Goal: Task Accomplishment & Management: Manage account settings

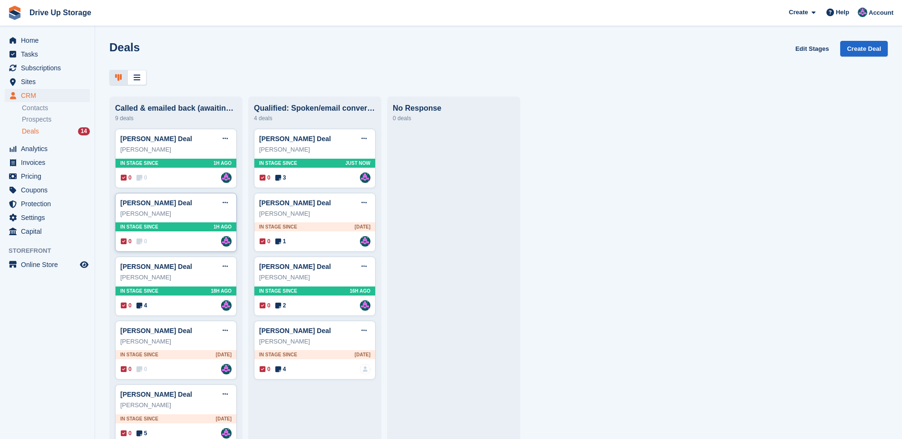
click at [173, 243] on div "0 0 Assigned to Andy" at bounding box center [176, 241] width 111 height 10
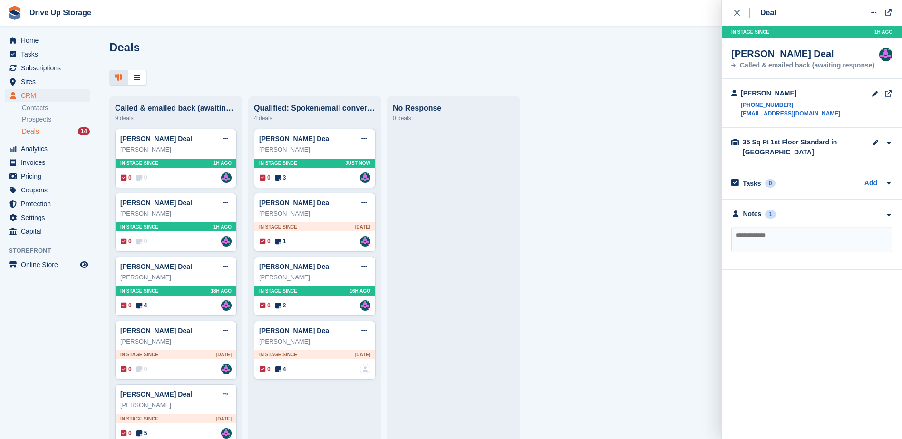
click at [761, 241] on textarea at bounding box center [811, 240] width 161 height 26
type textarea "**********"
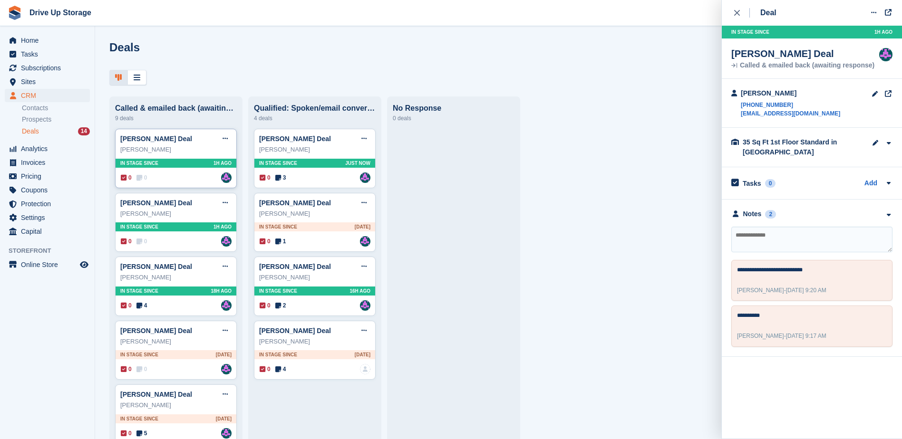
click at [167, 183] on div "0 0 Assigned to Andy" at bounding box center [176, 178] width 111 height 10
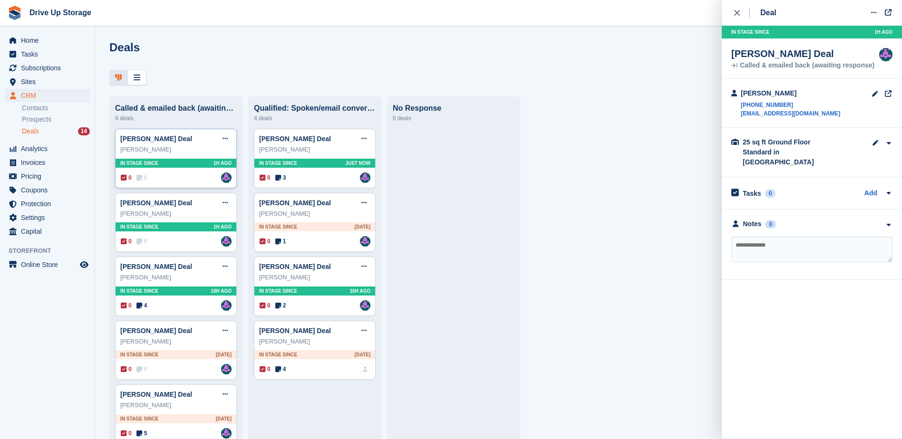
click at [196, 182] on div "0 0 Assigned to Andy" at bounding box center [176, 178] width 111 height 10
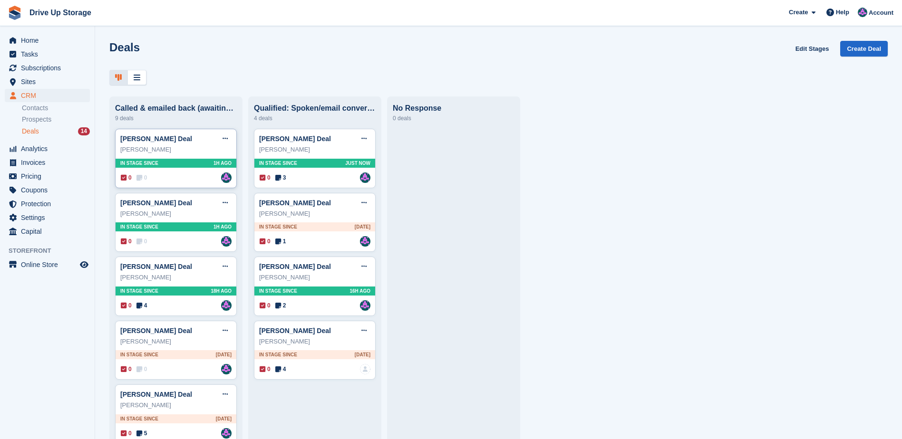
click at [177, 181] on div "0 0 Assigned to Andy" at bounding box center [176, 178] width 111 height 10
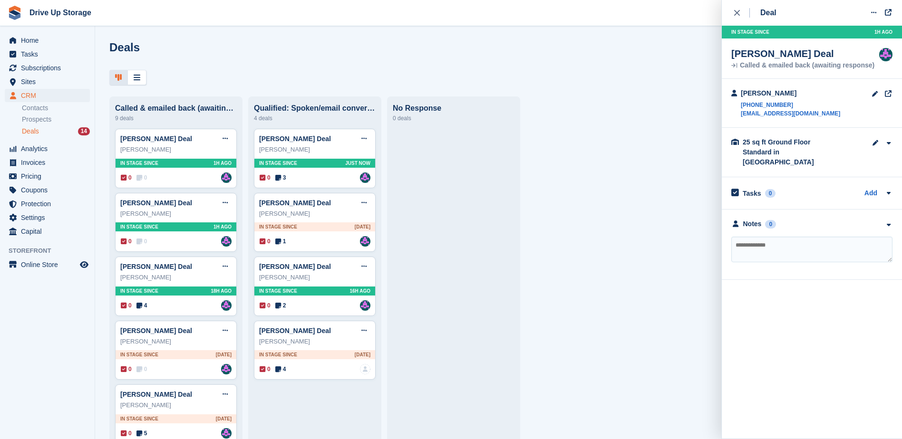
click at [809, 238] on textarea at bounding box center [811, 250] width 161 height 26
type textarea "**********"
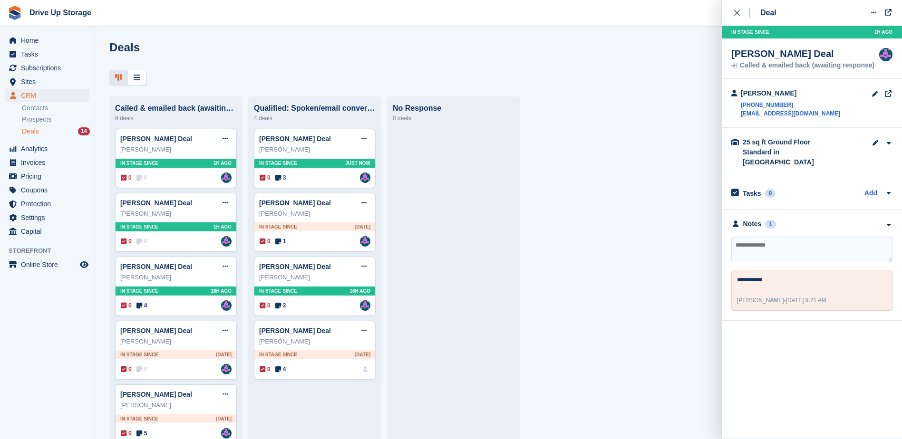
click at [773, 247] on textarea at bounding box center [811, 250] width 161 height 26
type textarea "*******"
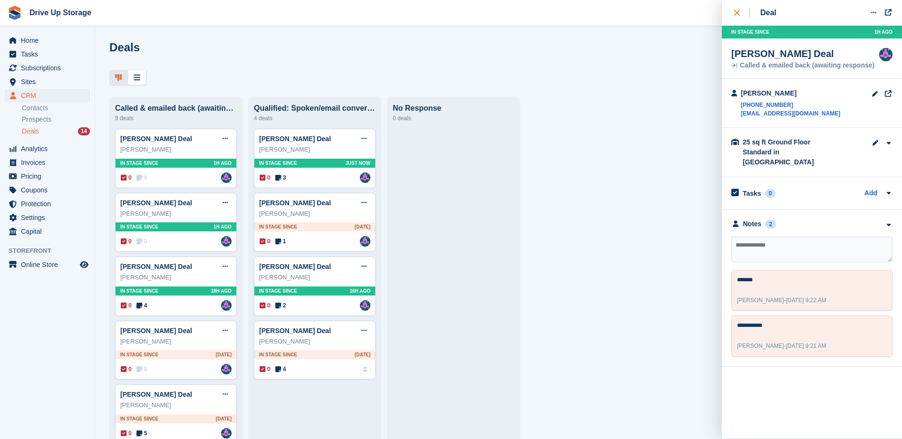
click at [734, 12] on icon "close" at bounding box center [737, 13] width 6 height 6
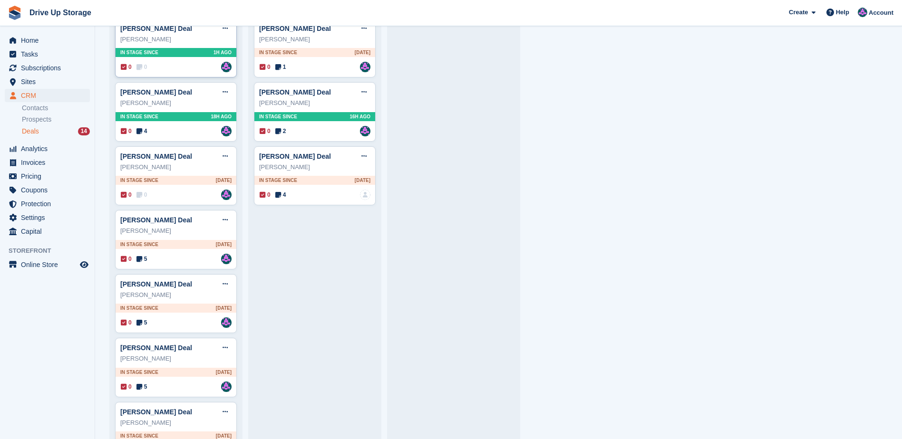
scroll to position [190, 0]
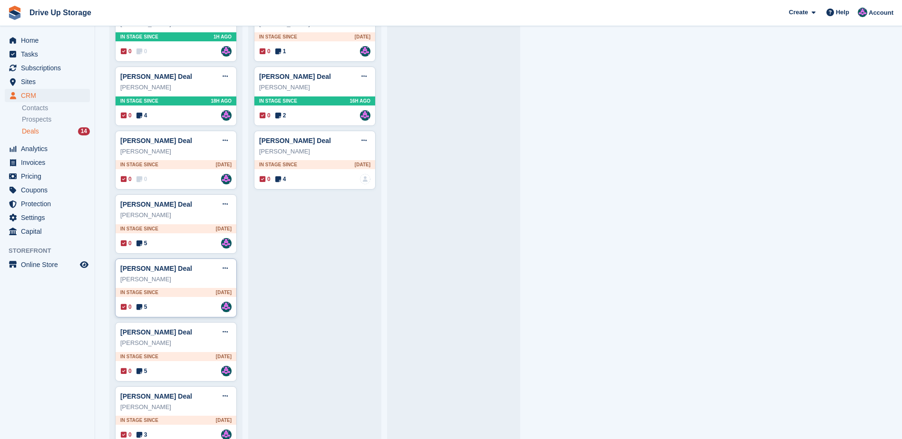
click at [180, 288] on div "Toni atherton Deal Edit deal Mark as won Mark as lost Delete deal Toni atherton…" at bounding box center [176, 288] width 122 height 59
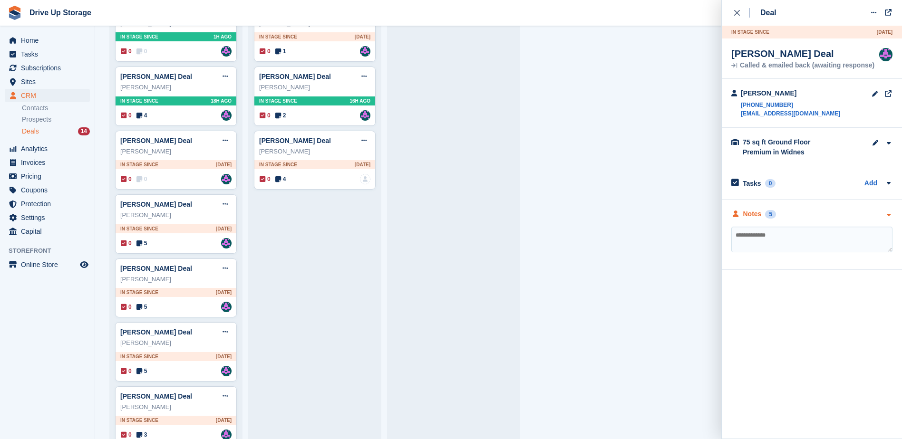
click at [890, 214] on icon "button" at bounding box center [889, 215] width 8 height 6
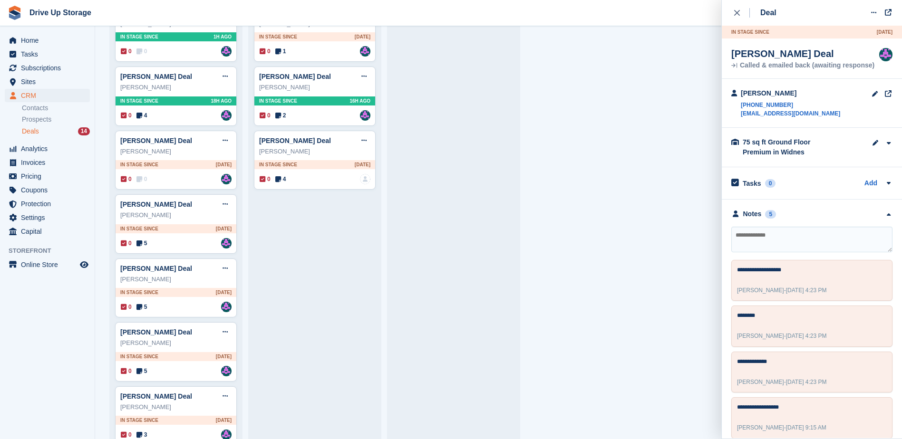
click at [816, 238] on textarea at bounding box center [811, 240] width 161 height 26
type textarea "**********"
click at [231, 272] on button at bounding box center [225, 269] width 18 height 14
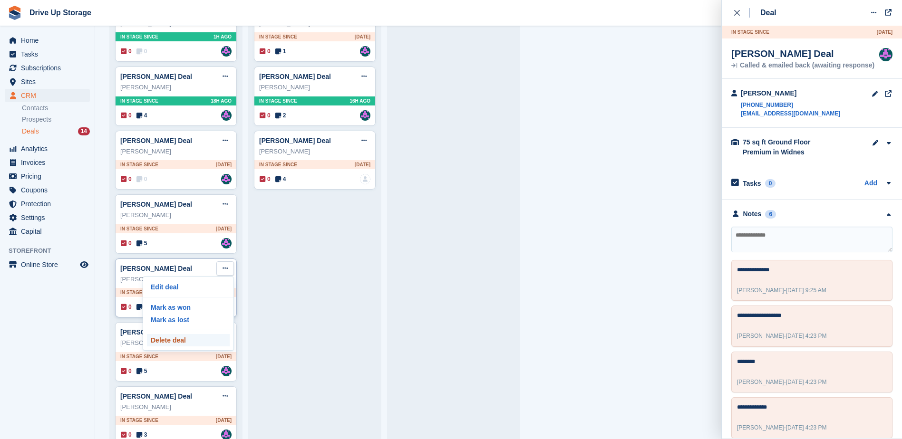
click at [207, 347] on p "Delete deal" at bounding box center [188, 340] width 83 height 12
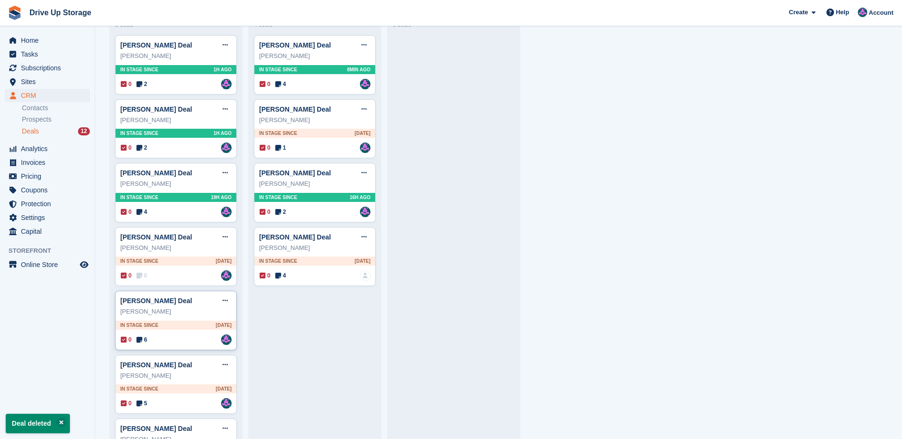
scroll to position [211, 0]
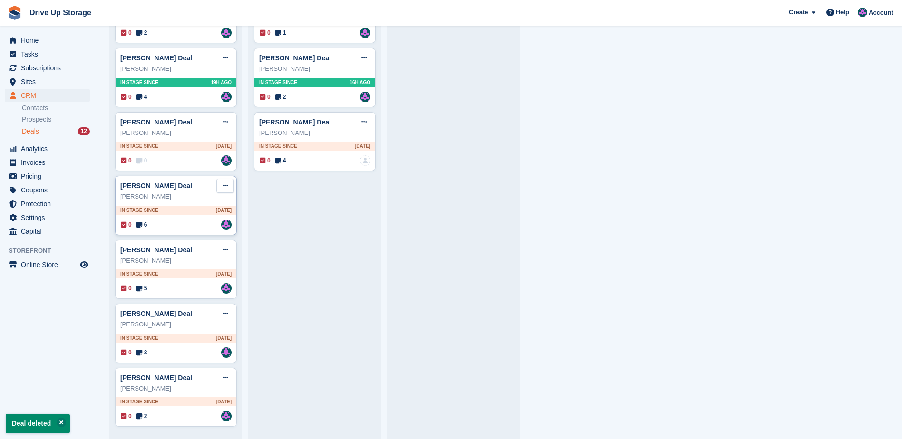
click at [225, 183] on icon at bounding box center [225, 186] width 5 height 6
click at [192, 255] on p "Delete deal" at bounding box center [188, 258] width 83 height 12
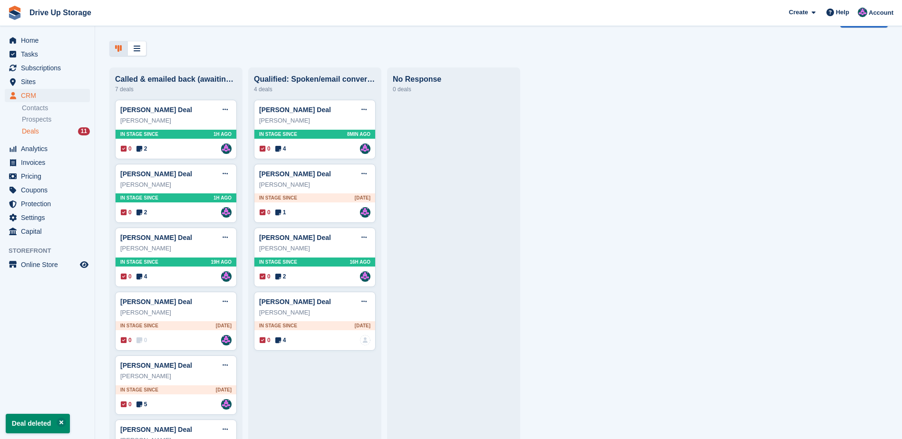
scroll to position [5, 0]
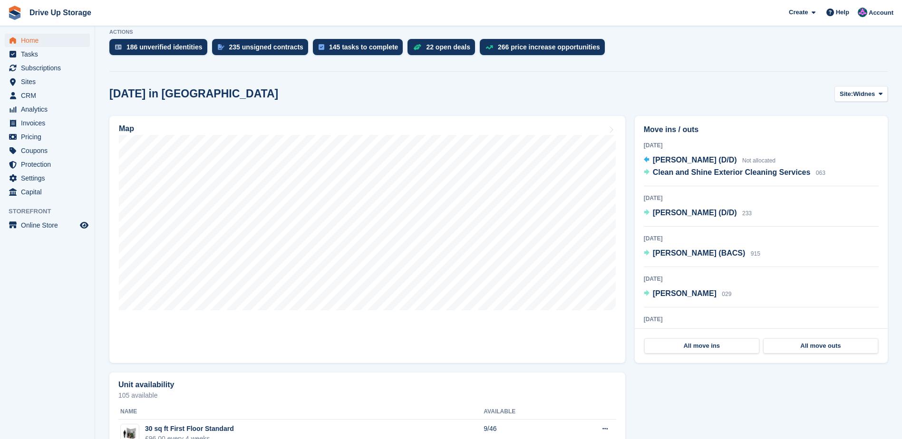
scroll to position [98, 0]
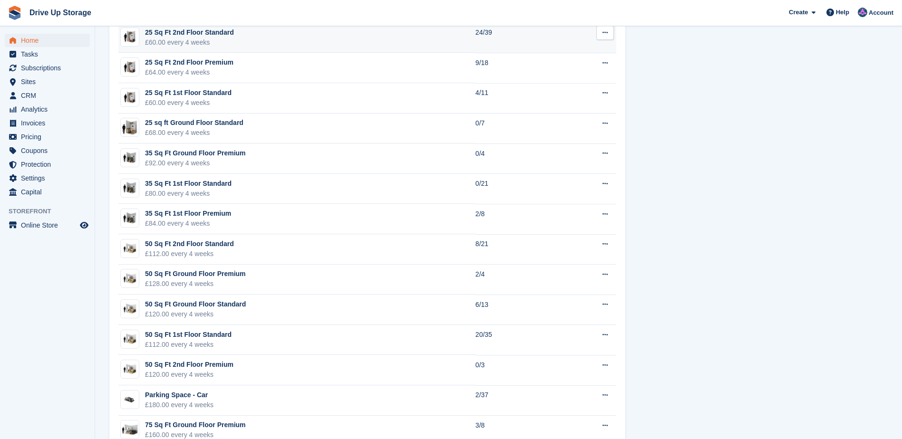
scroll to position [517, 0]
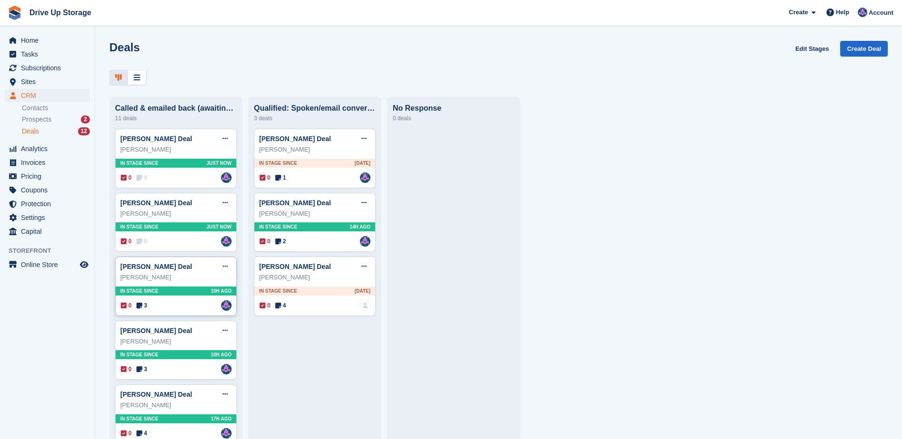
click at [203, 302] on div "Philip button Deal Edit deal Mark as won Mark as lost Delete deal Philip button…" at bounding box center [176, 286] width 122 height 59
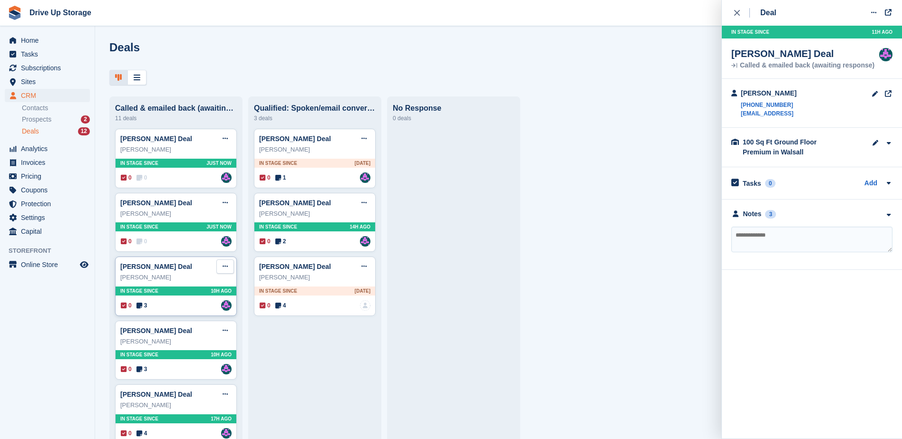
click at [223, 268] on icon at bounding box center [225, 266] width 5 height 6
click at [199, 289] on p "Edit deal" at bounding box center [188, 285] width 83 height 12
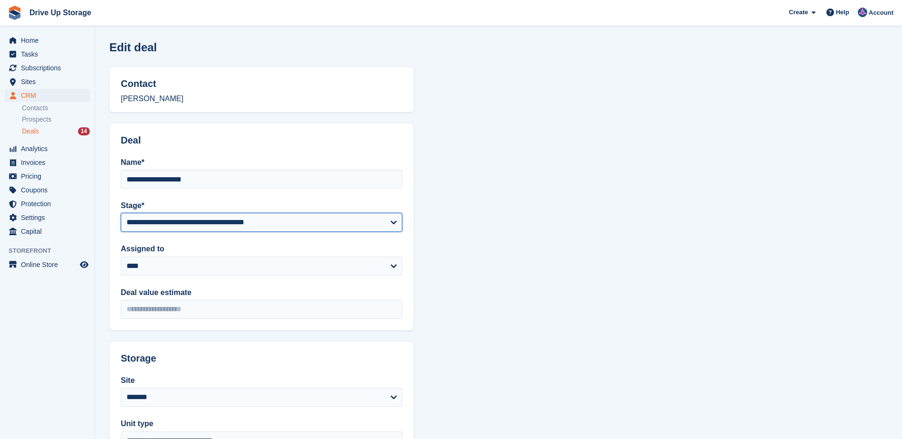
click at [391, 224] on select "**********" at bounding box center [262, 222] width 282 height 19
select select "****"
click at [121, 213] on select "**********" at bounding box center [262, 222] width 282 height 19
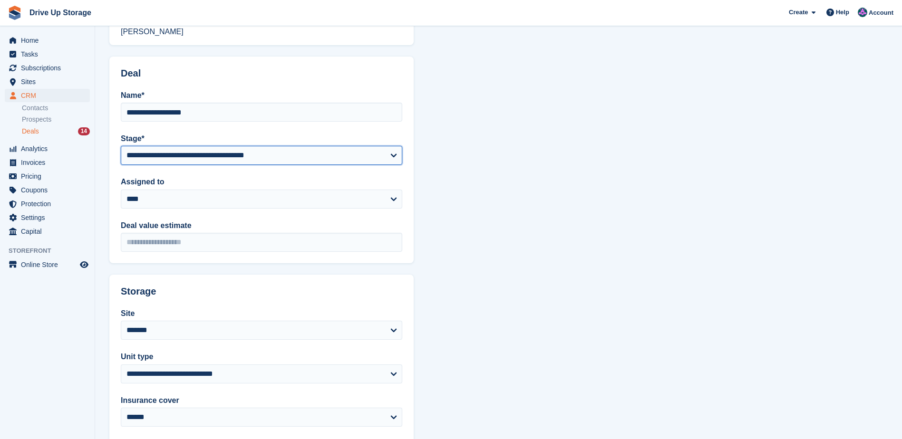
scroll to position [165, 0]
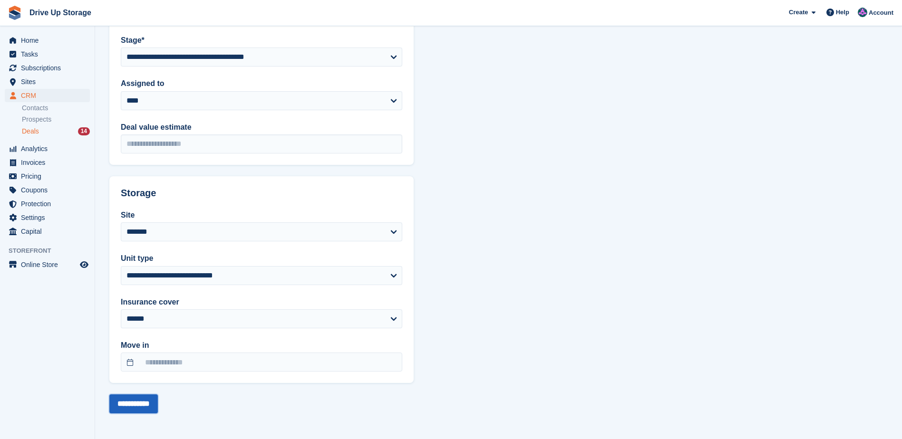
click at [147, 404] on input "**********" at bounding box center [133, 404] width 49 height 19
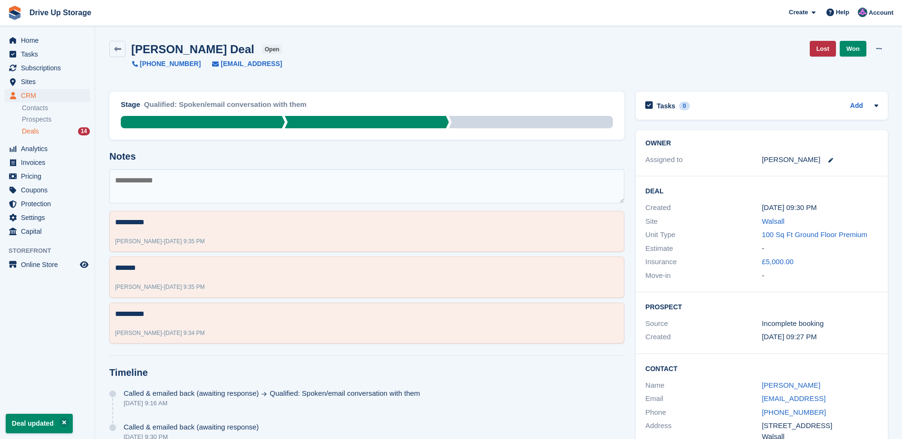
click at [227, 190] on textarea at bounding box center [366, 186] width 515 height 34
type textarea "**********"
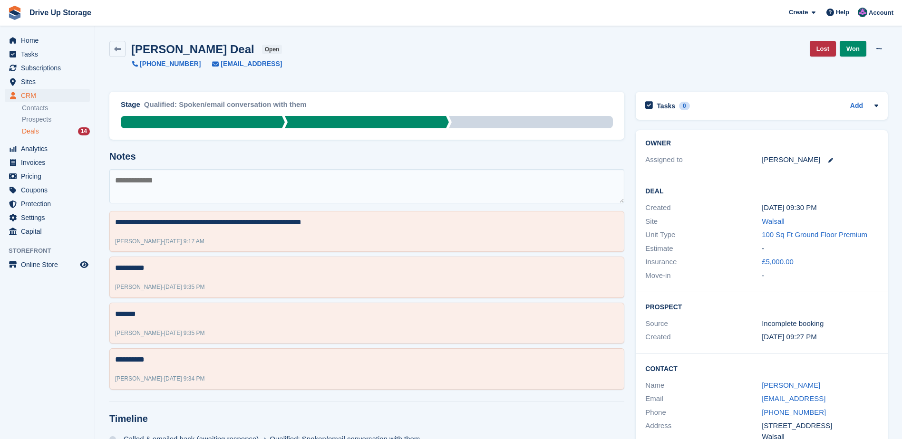
click at [108, 55] on div "Philip button Deal open +447874648407 philbutton578@g.mail Lost Won Edit Deal D…" at bounding box center [499, 60] width 790 height 51
click at [113, 52] on link at bounding box center [117, 49] width 16 height 16
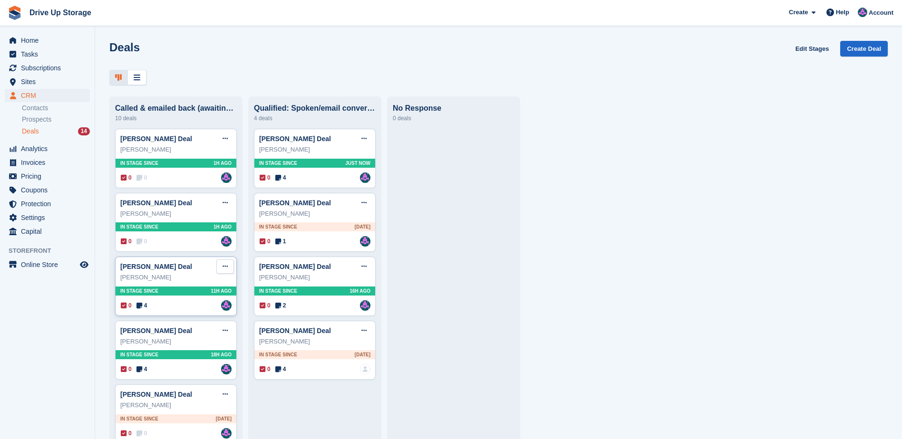
click at [219, 267] on button at bounding box center [225, 267] width 18 height 14
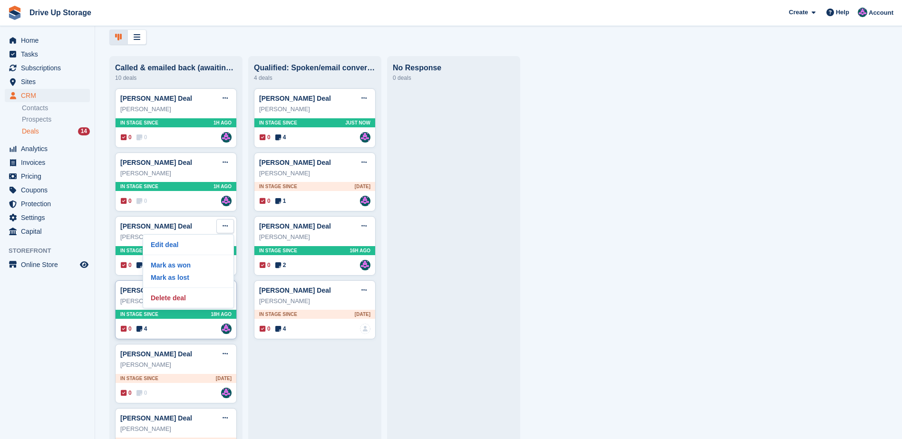
scroll to position [143, 0]
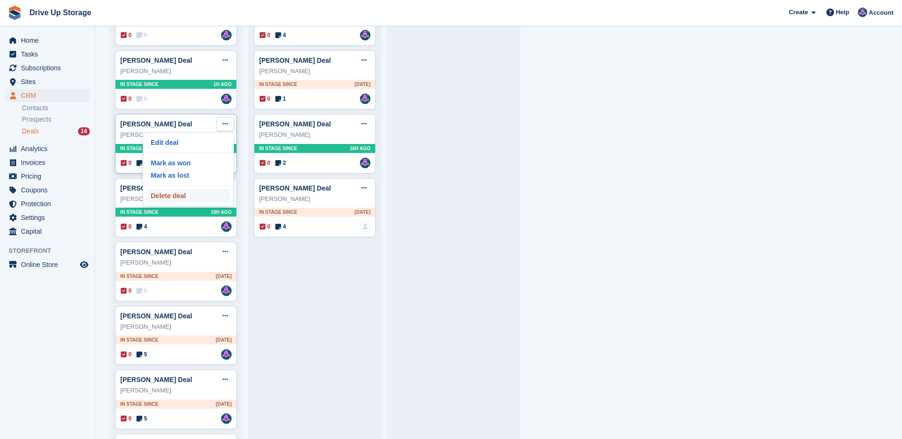
click at [179, 202] on p "Delete deal" at bounding box center [188, 196] width 83 height 12
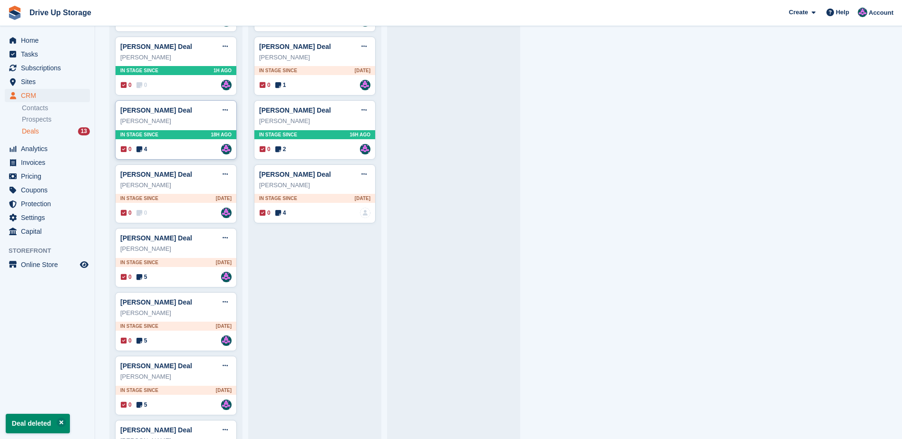
scroll to position [0, 0]
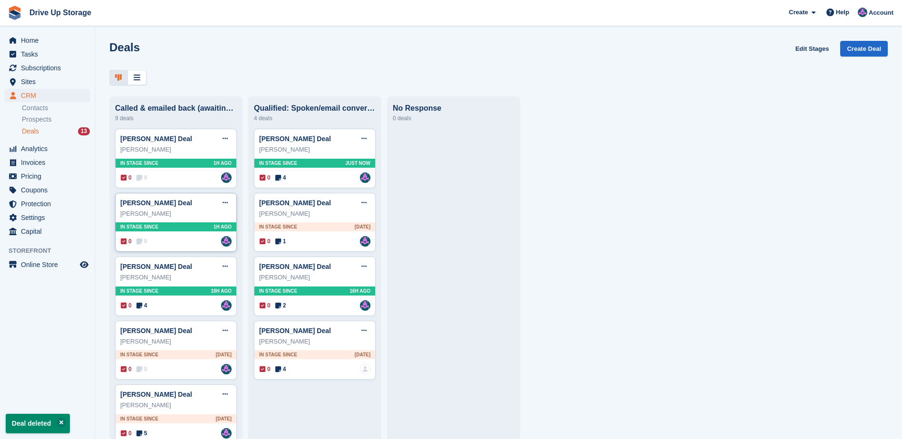
drag, startPoint x: 171, startPoint y: 246, endPoint x: 187, endPoint y: 243, distance: 16.3
click at [171, 246] on div "0 0 Assigned to Andy" at bounding box center [176, 241] width 111 height 10
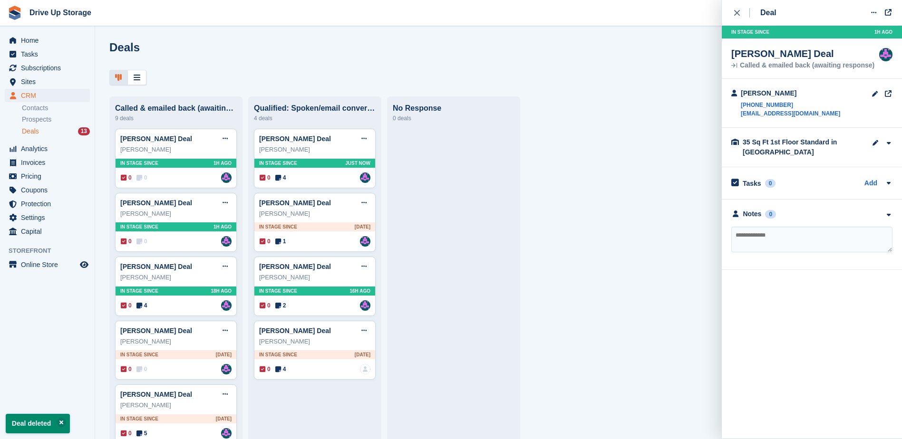
click at [769, 250] on textarea at bounding box center [811, 240] width 161 height 26
type textarea "**********"
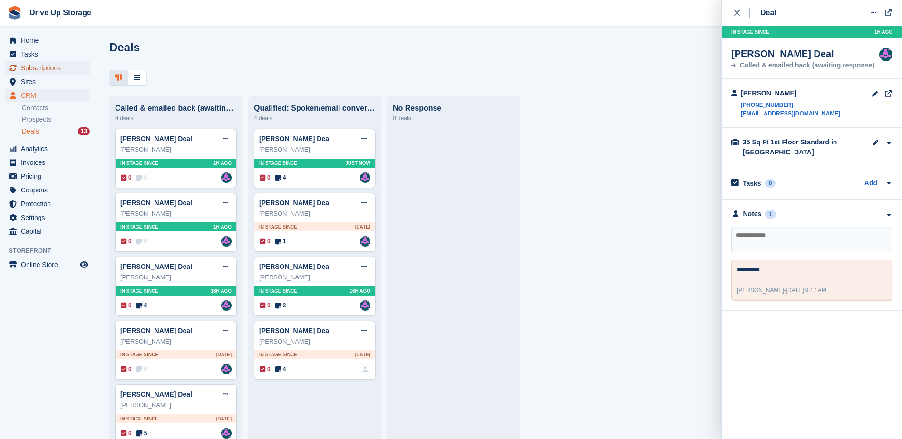
click at [38, 67] on span "Subscriptions" at bounding box center [49, 67] width 57 height 13
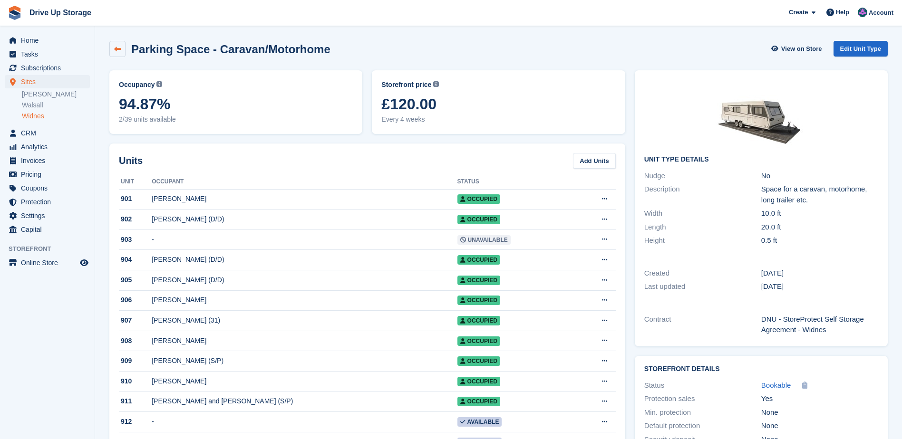
click at [117, 49] on icon at bounding box center [117, 49] width 7 height 7
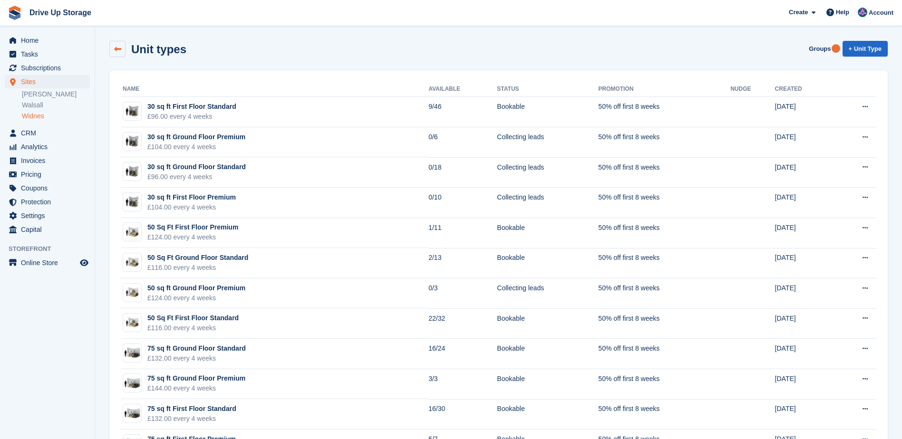
click at [122, 56] on link at bounding box center [117, 49] width 16 height 16
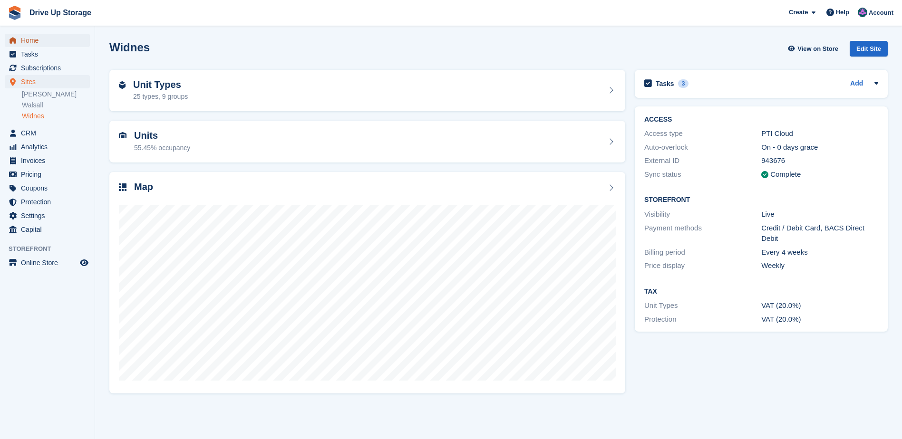
click at [33, 42] on span "Home" at bounding box center [49, 40] width 57 height 13
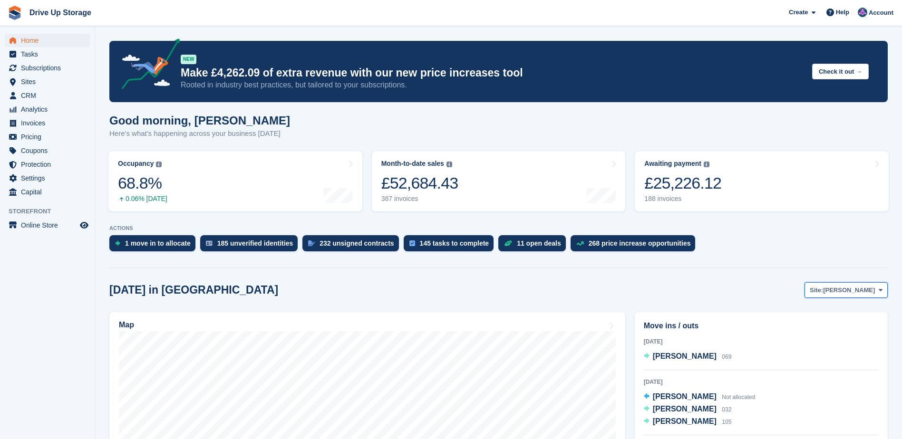
click at [879, 292] on icon at bounding box center [881, 290] width 4 height 6
click at [823, 346] on link "Widnes" at bounding box center [842, 347] width 83 height 17
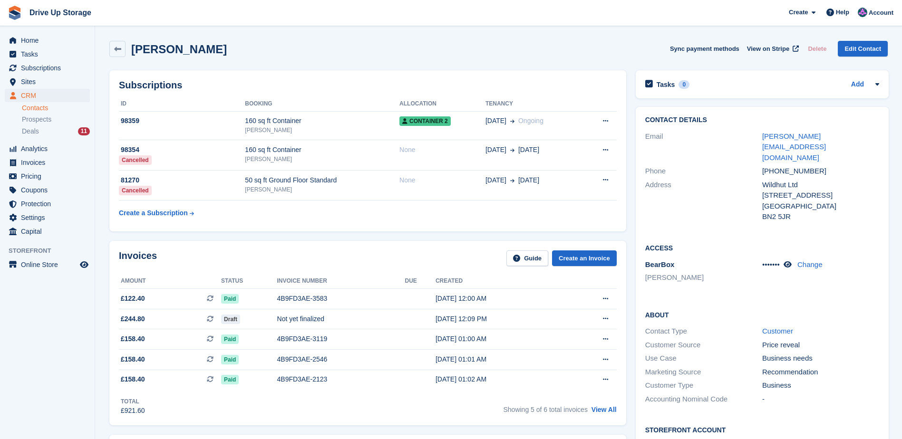
click at [37, 109] on link "Contacts" at bounding box center [56, 108] width 68 height 9
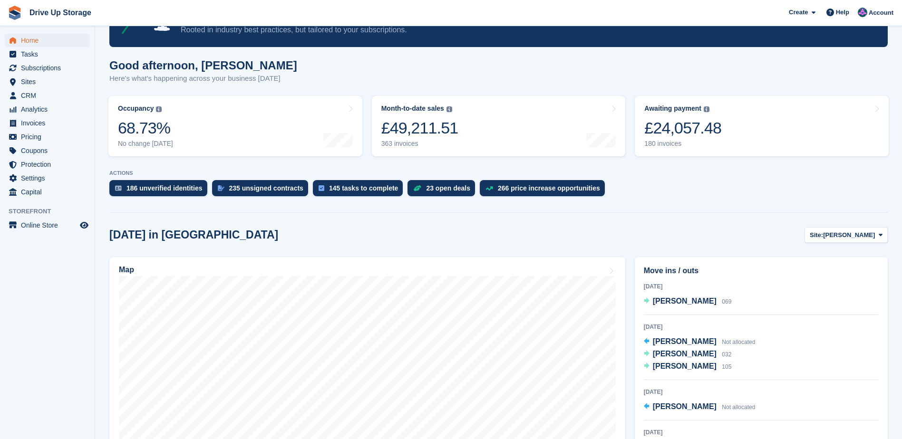
scroll to position [190, 0]
